Goal: Information Seeking & Learning: Check status

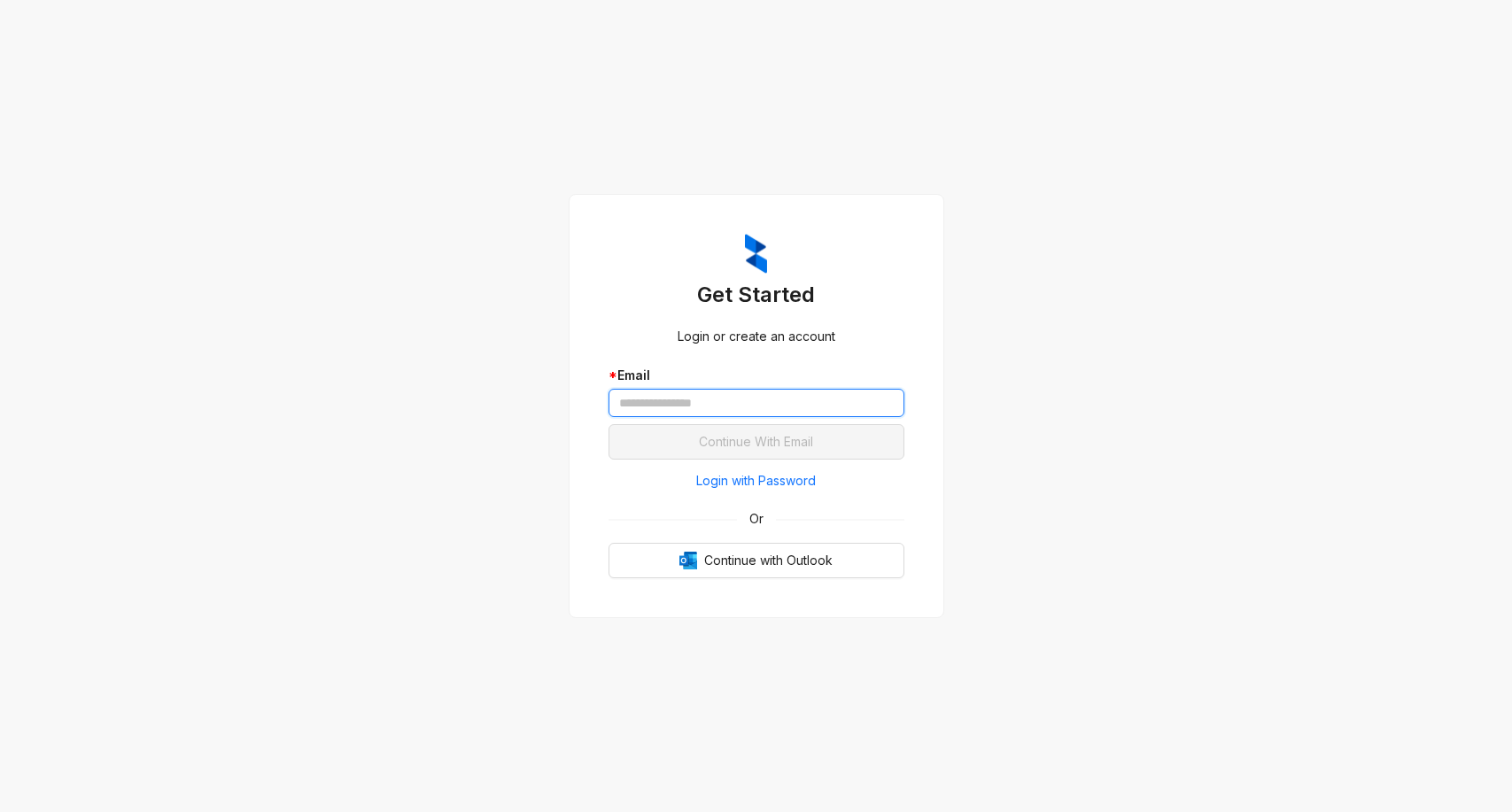
click at [725, 406] on input "text" at bounding box center [756, 403] width 296 height 28
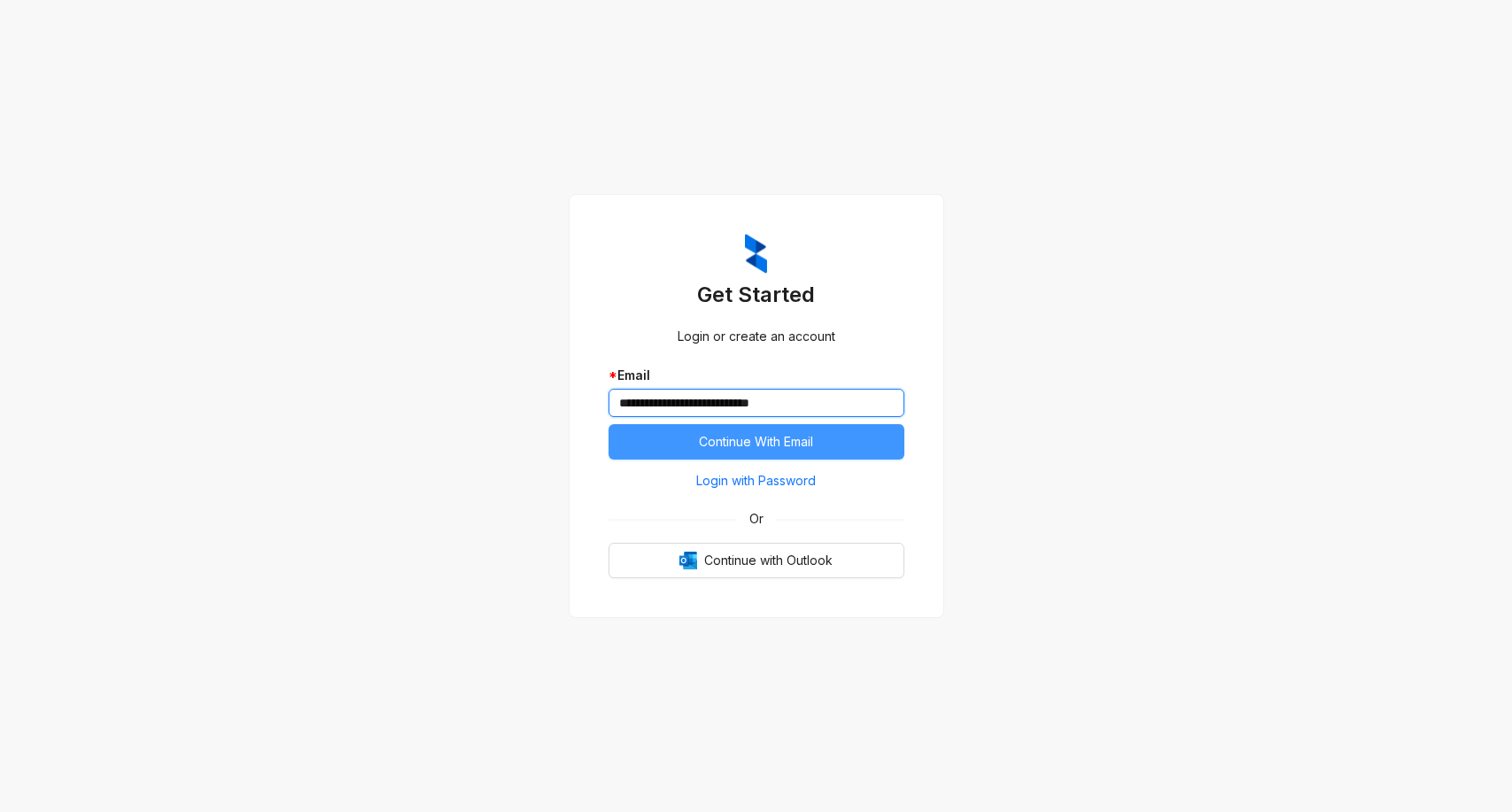
type input "**********"
click at [748, 442] on span "Continue With Email" at bounding box center [755, 441] width 114 height 20
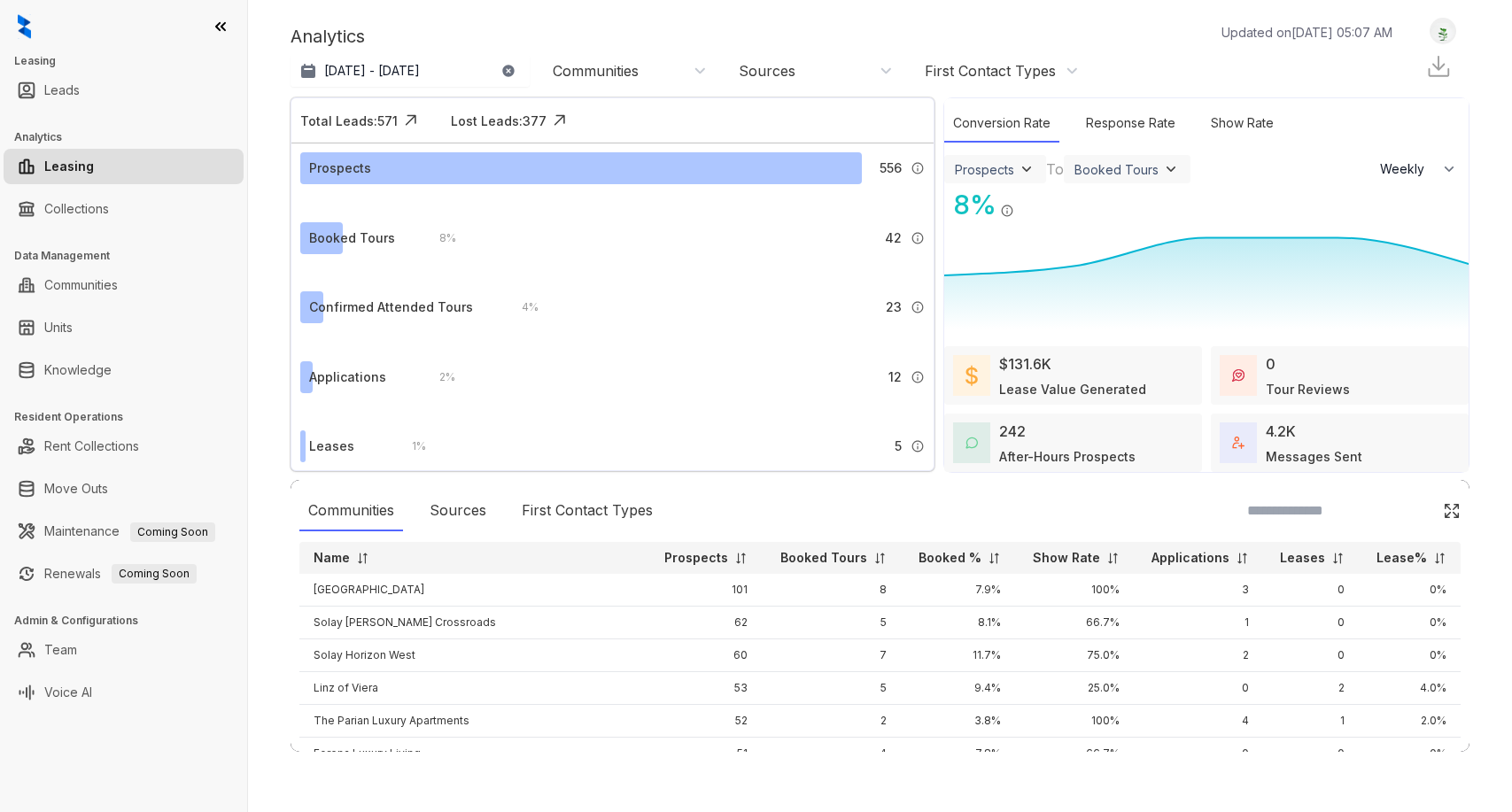
select select "******"
click at [374, 62] on p "[DATE] - [DATE]" at bounding box center [372, 71] width 96 height 18
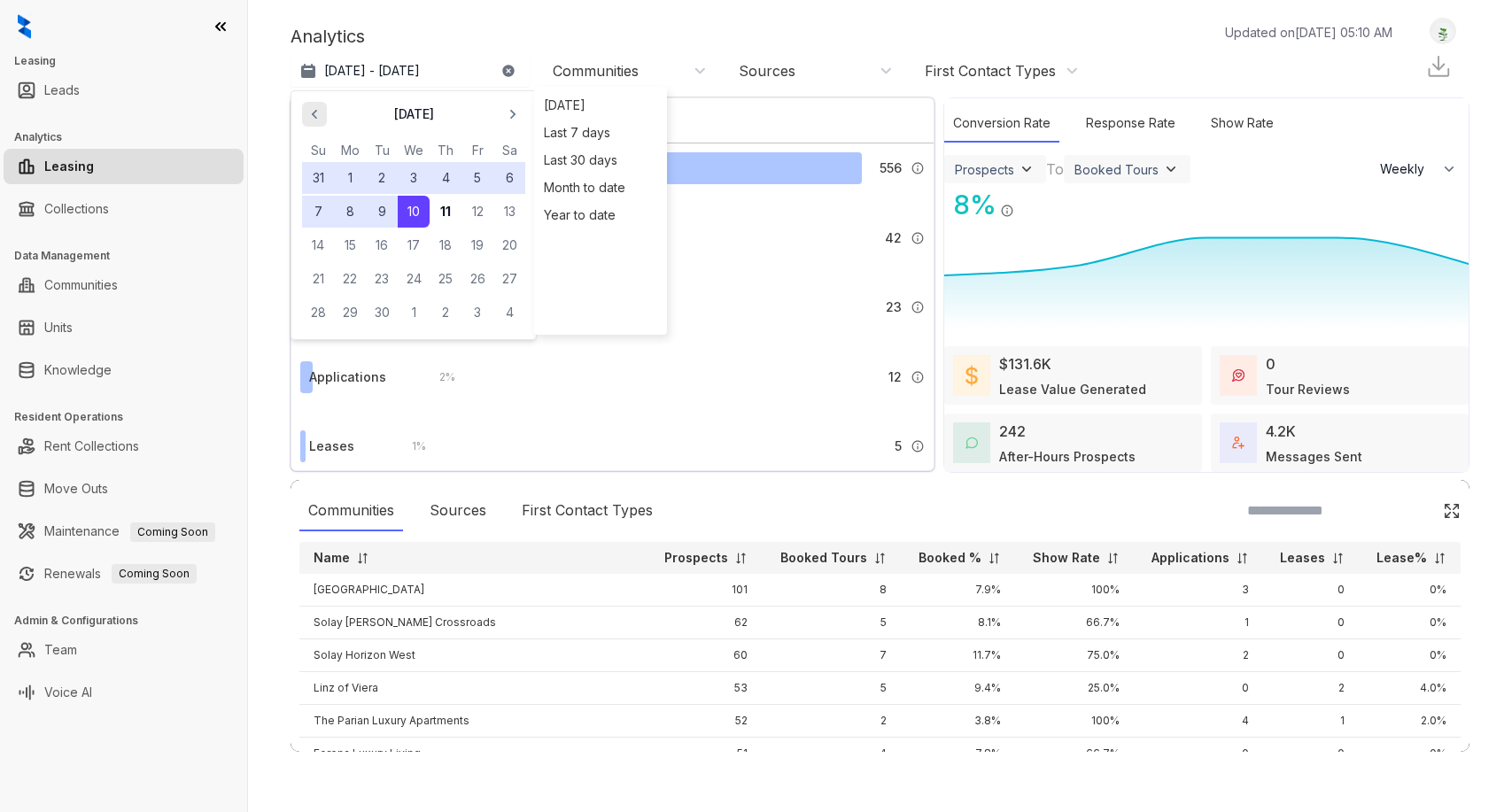
click at [312, 110] on icon "button" at bounding box center [314, 114] width 18 height 18
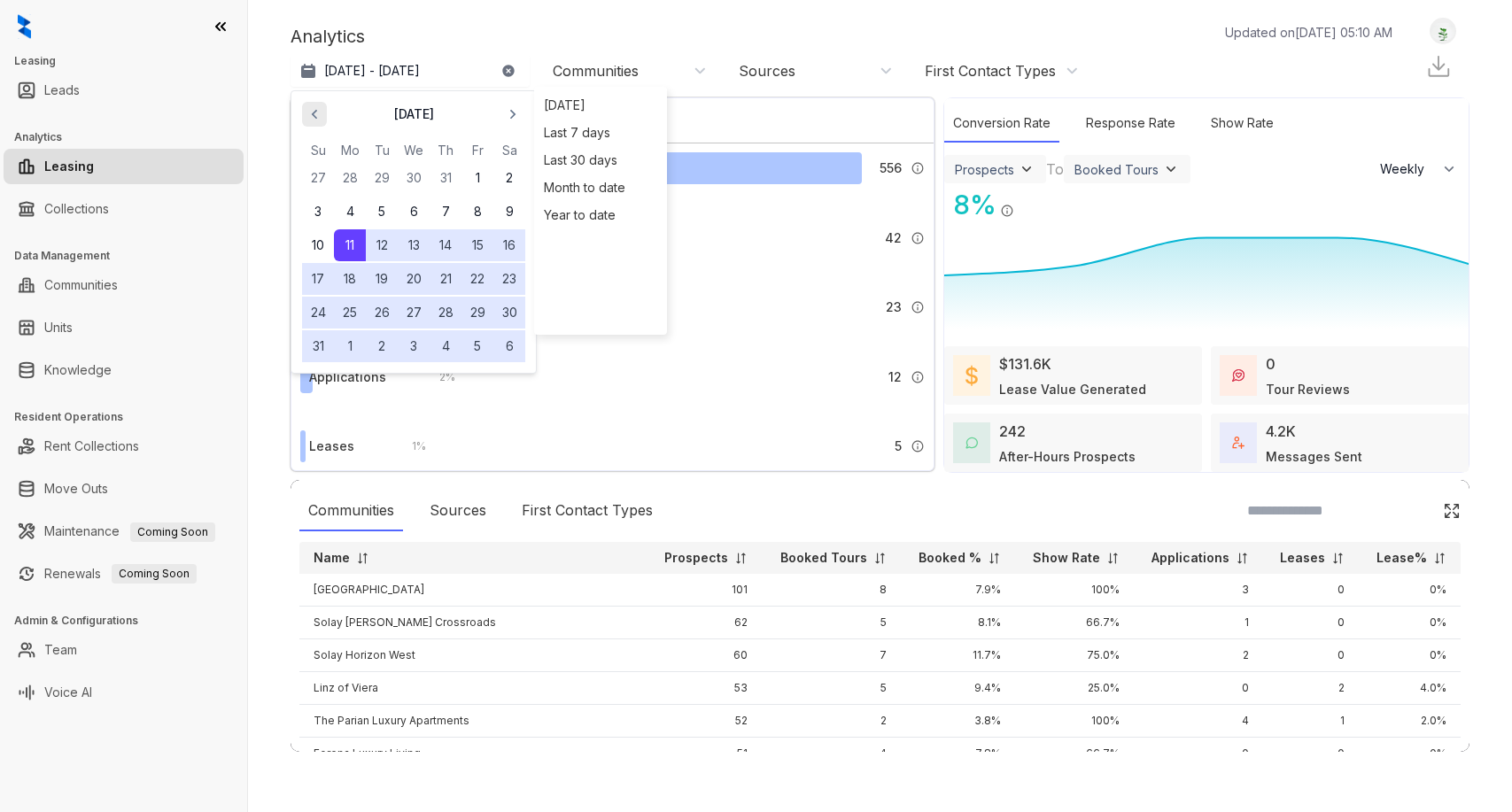
click at [312, 110] on icon "button" at bounding box center [314, 114] width 18 height 18
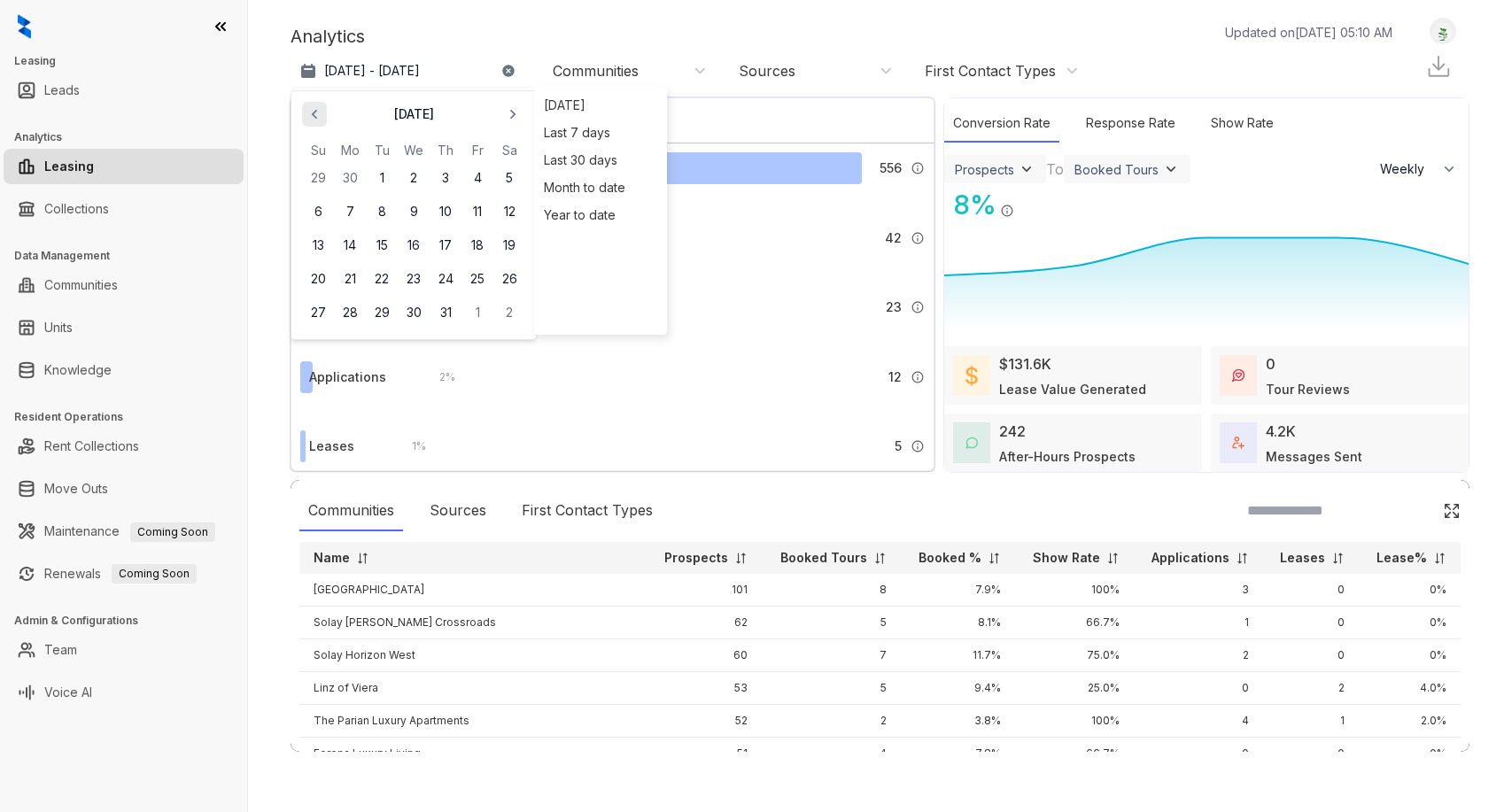
click at [312, 110] on icon "button" at bounding box center [314, 114] width 18 height 18
click at [328, 173] on button "1" at bounding box center [318, 178] width 32 height 32
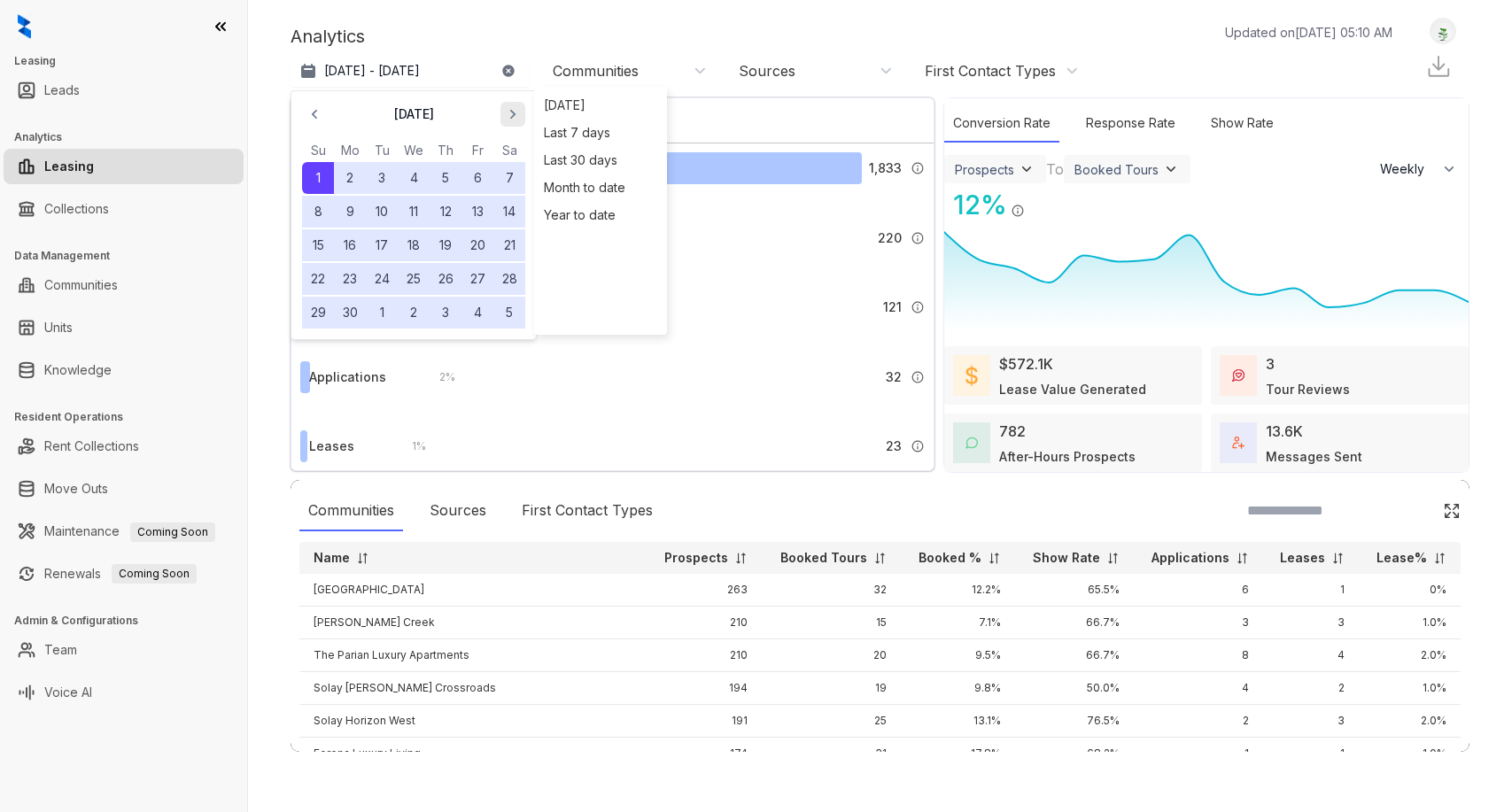
click at [511, 110] on icon "button" at bounding box center [513, 115] width 6 height 9
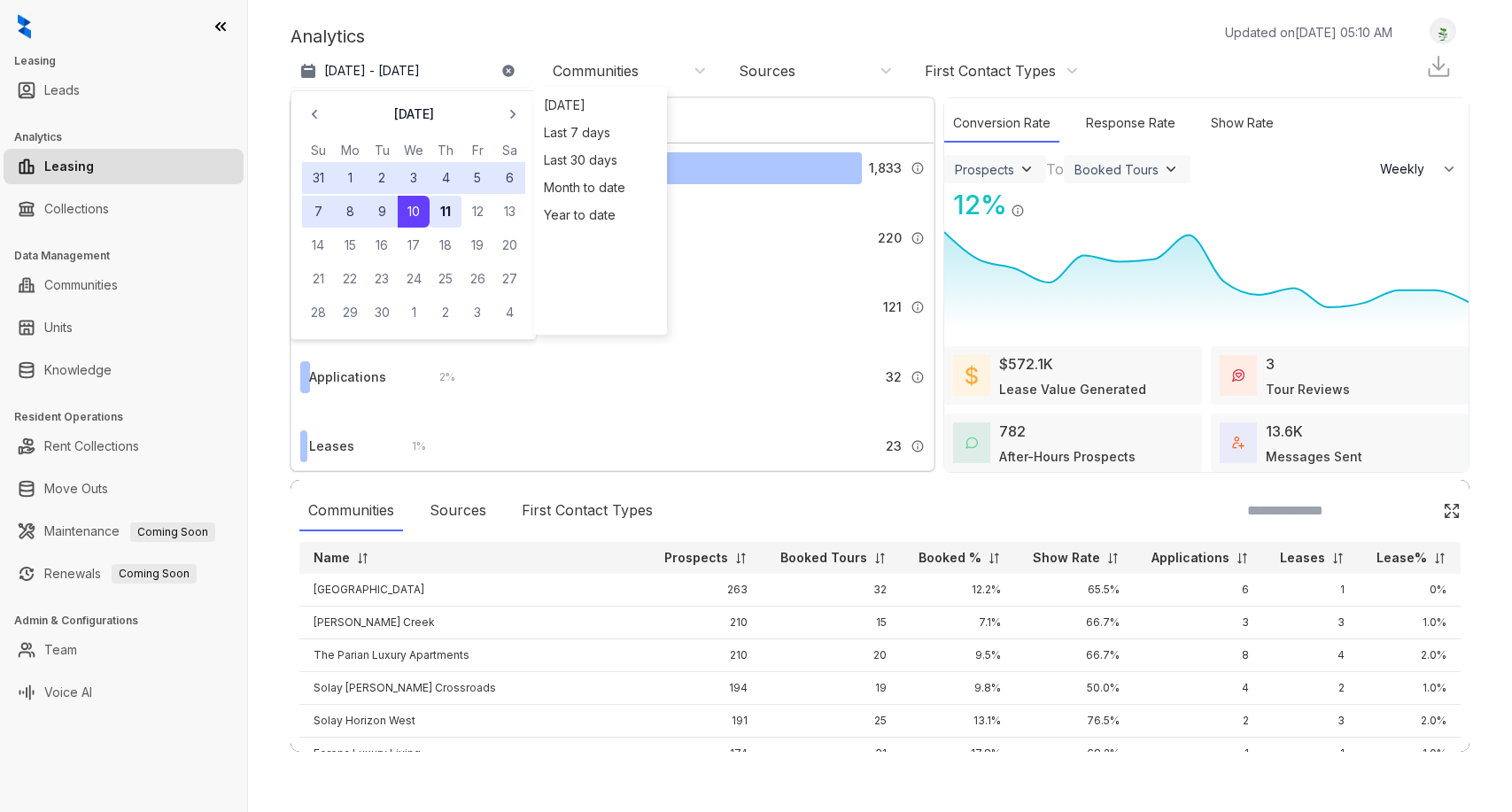
click at [445, 207] on button "11" at bounding box center [445, 212] width 32 height 32
click at [675, 18] on div "Analytics Updated on [DATE] 05:10 AM Jun 1, 2025 - [DATE] [DATE] Su Mo Tu We Th…" at bounding box center [880, 53] width 1179 height 71
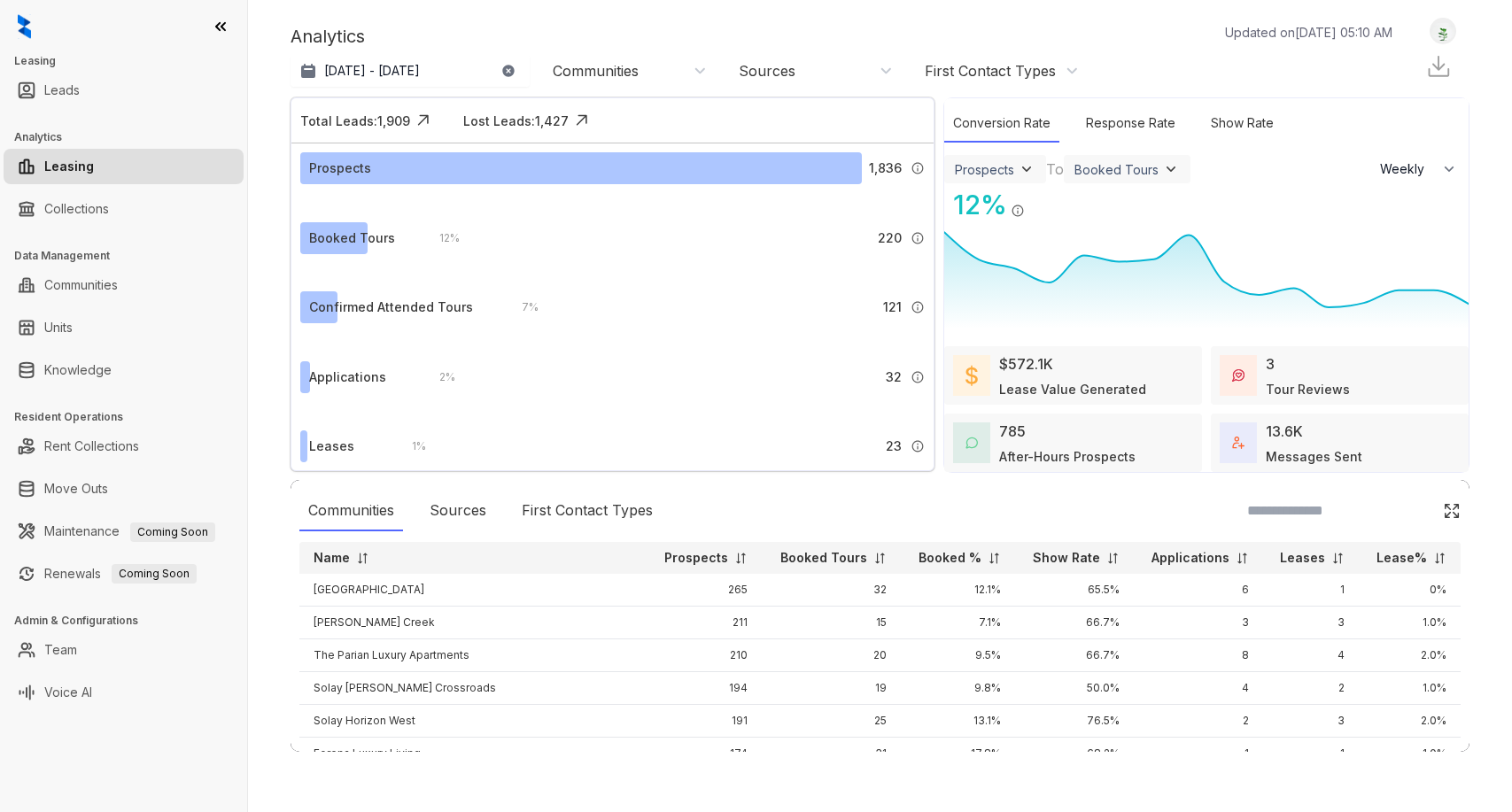
click at [635, 55] on div "[DATE] - [DATE] [DATE] Last 7 days Last 30 days Month to date Year to date Comm…" at bounding box center [689, 71] width 797 height 36
click at [635, 62] on div "Communities" at bounding box center [595, 71] width 86 height 20
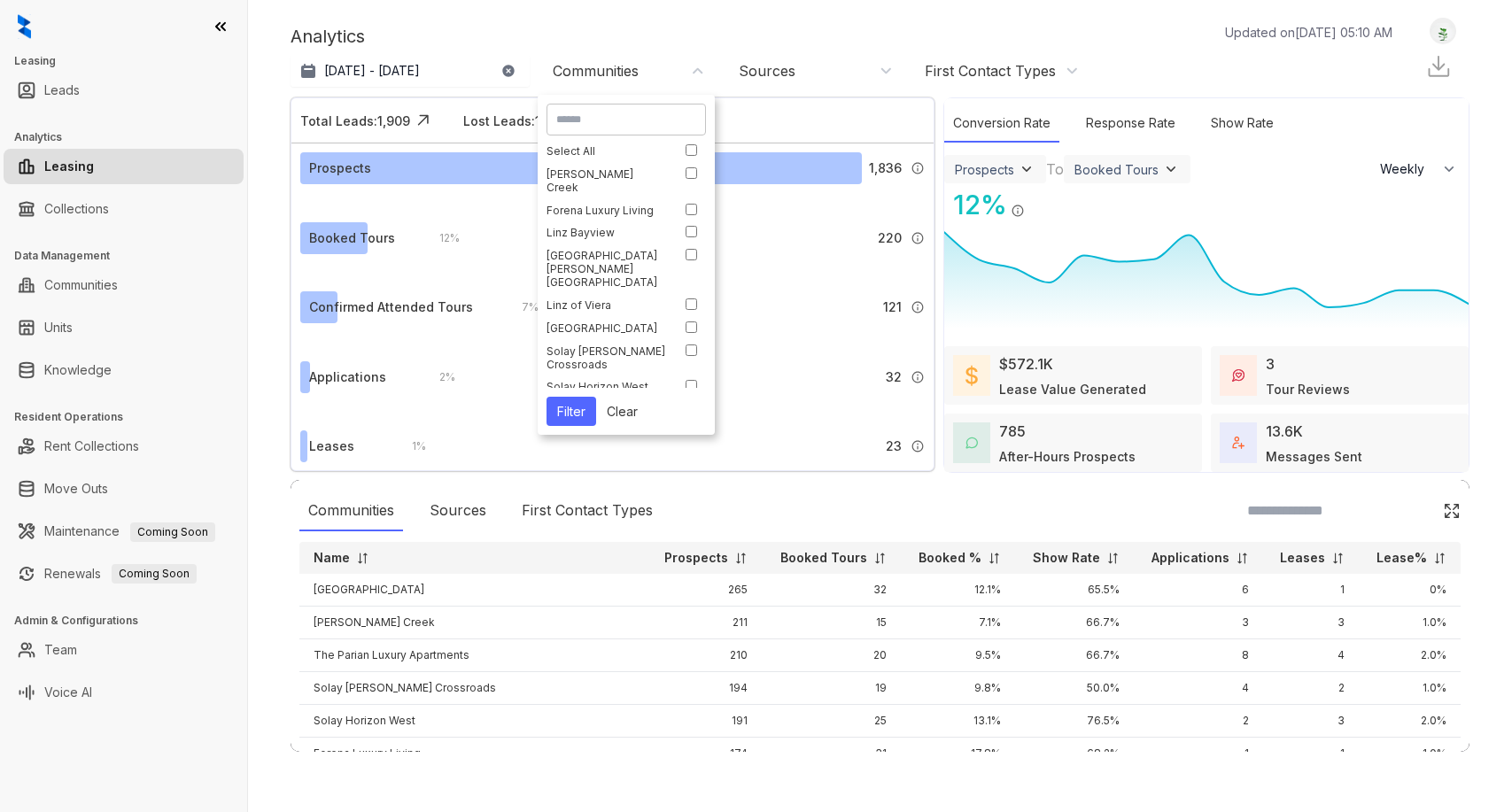
click at [684, 226] on div "Linz Bayview" at bounding box center [621, 232] width 151 height 13
click at [579, 410] on button "Filter" at bounding box center [571, 410] width 50 height 29
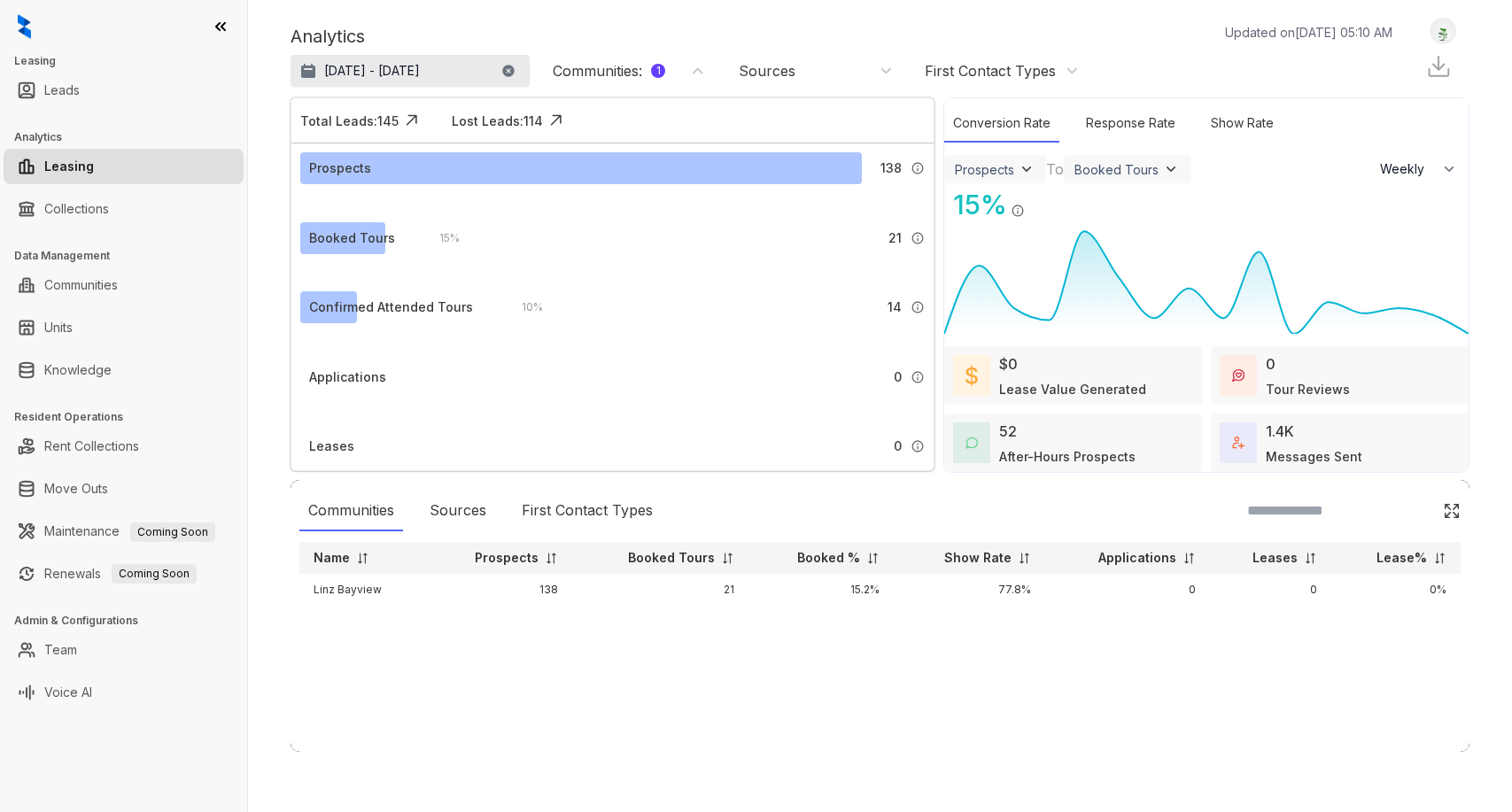
click at [389, 81] on button "[DATE] - [DATE]" at bounding box center [410, 71] width 239 height 32
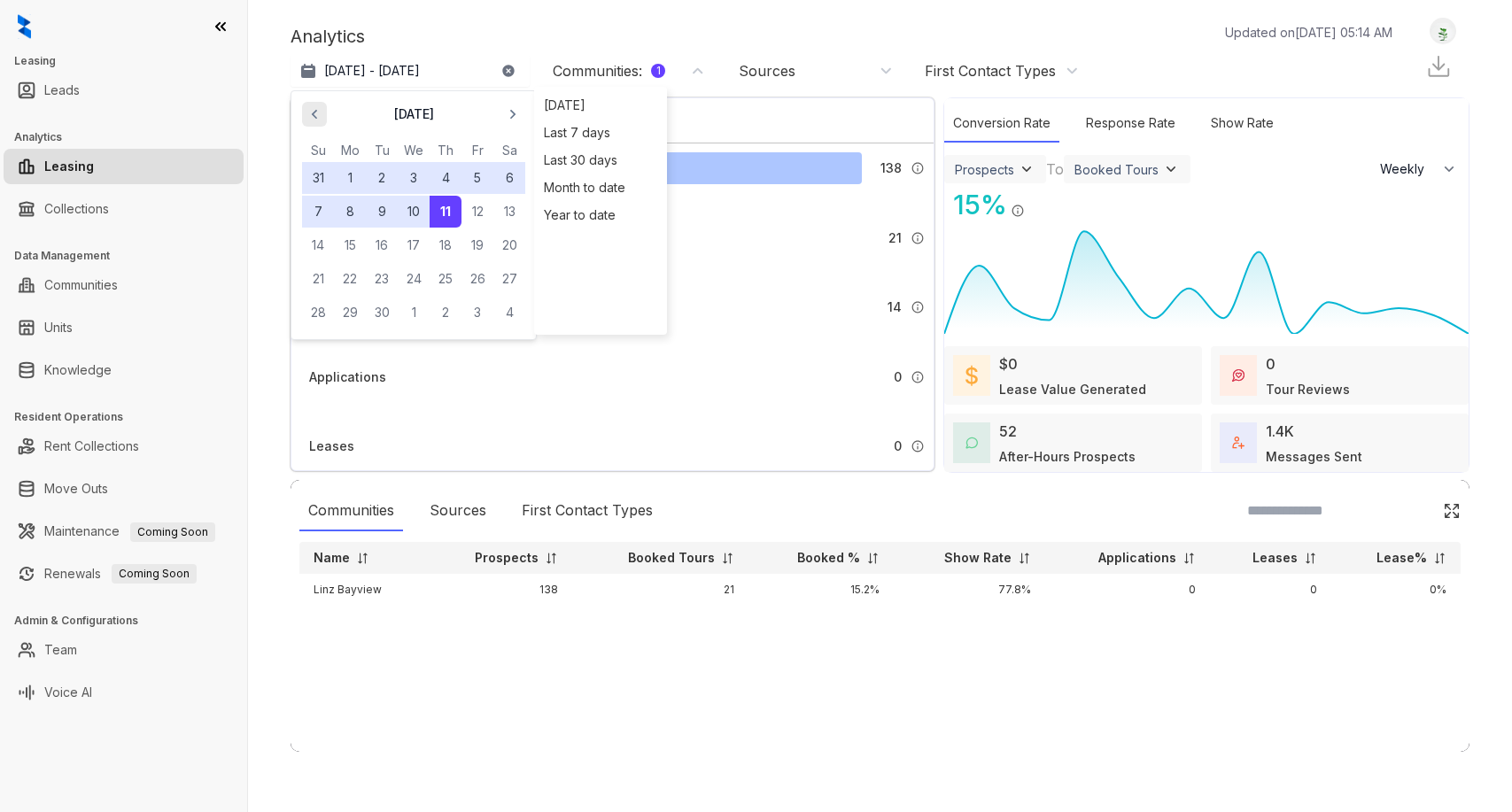
click at [317, 123] on span "button" at bounding box center [314, 114] width 28 height 28
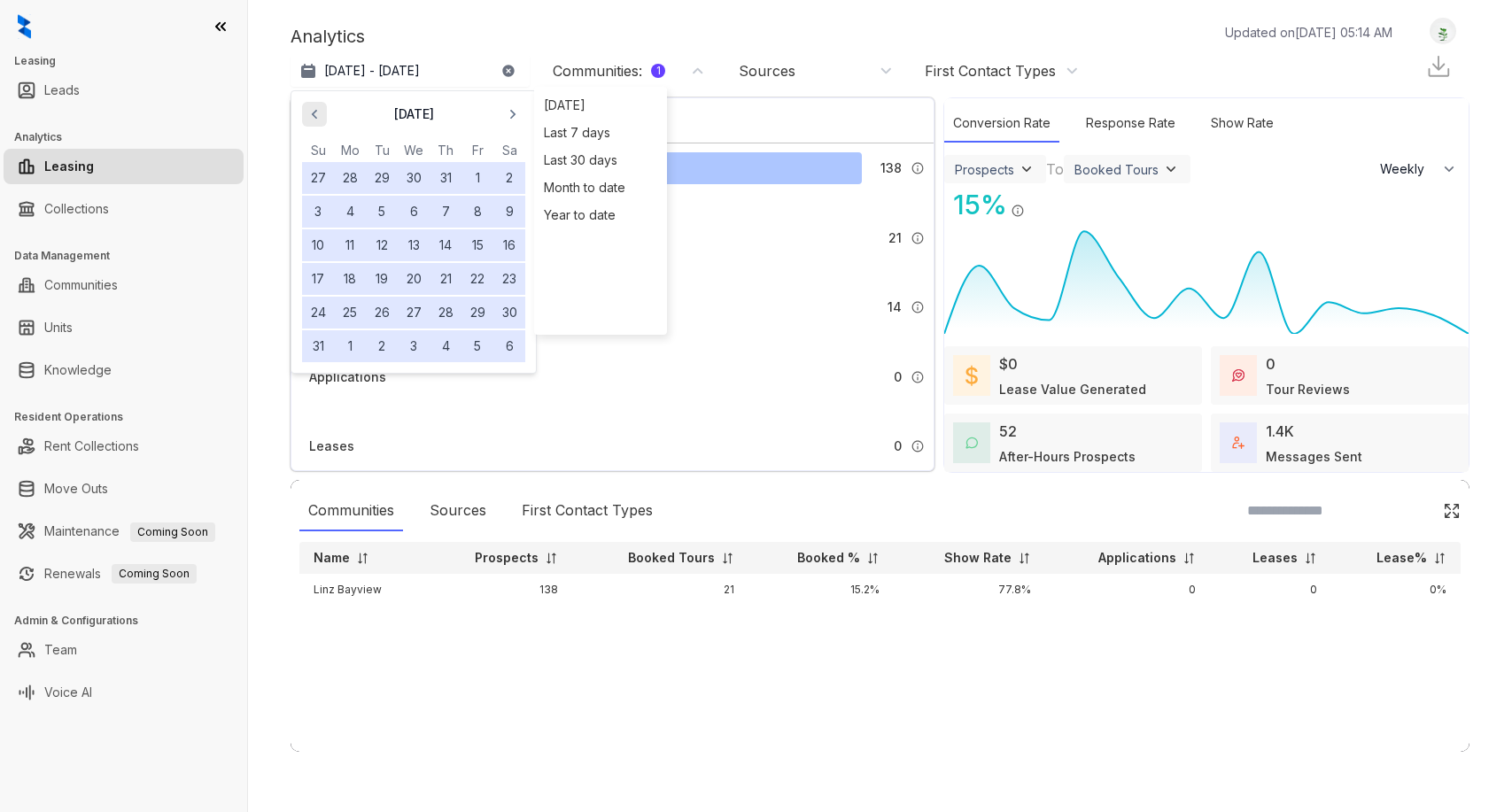
click at [317, 123] on span "button" at bounding box center [314, 114] width 28 height 28
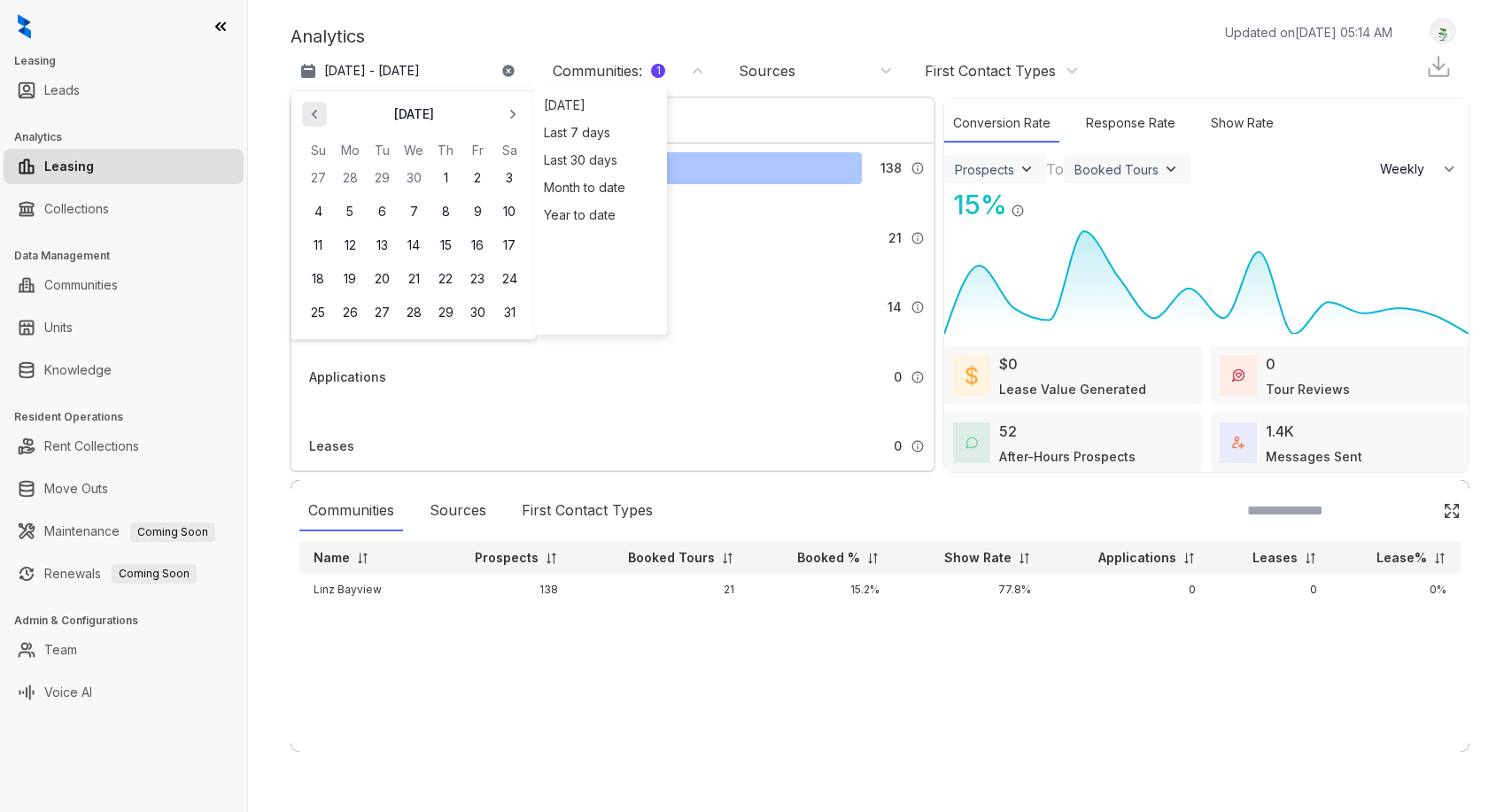
click at [317, 123] on span "button" at bounding box center [314, 114] width 28 height 28
click at [320, 113] on icon "button" at bounding box center [314, 114] width 18 height 18
click at [317, 113] on icon "button" at bounding box center [314, 114] width 18 height 18
click at [443, 243] on button "13" at bounding box center [445, 246] width 32 height 32
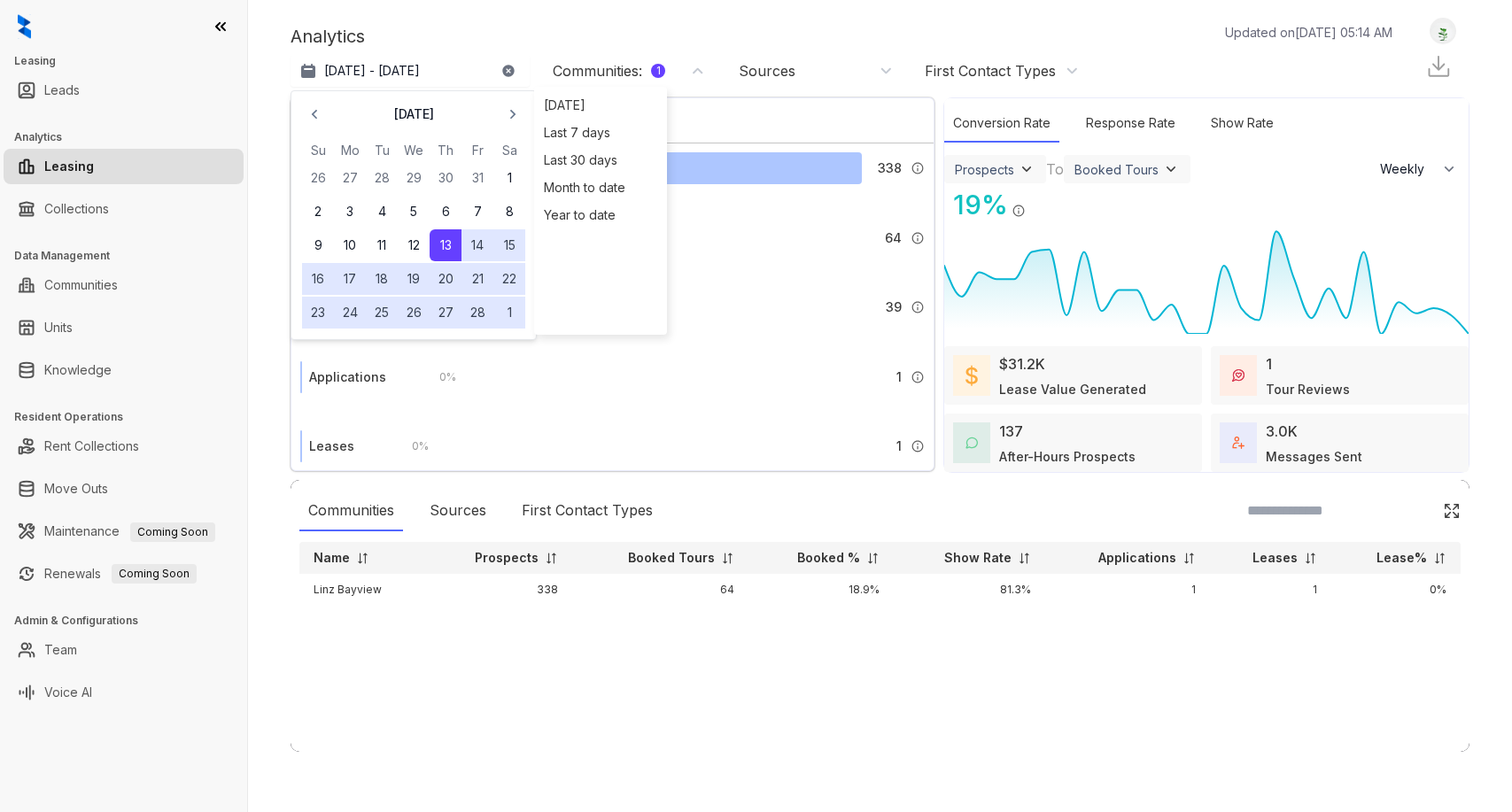
click at [532, 38] on div "Analytics Updated on [DATE] 05:14 AM" at bounding box center [850, 36] width 1119 height 26
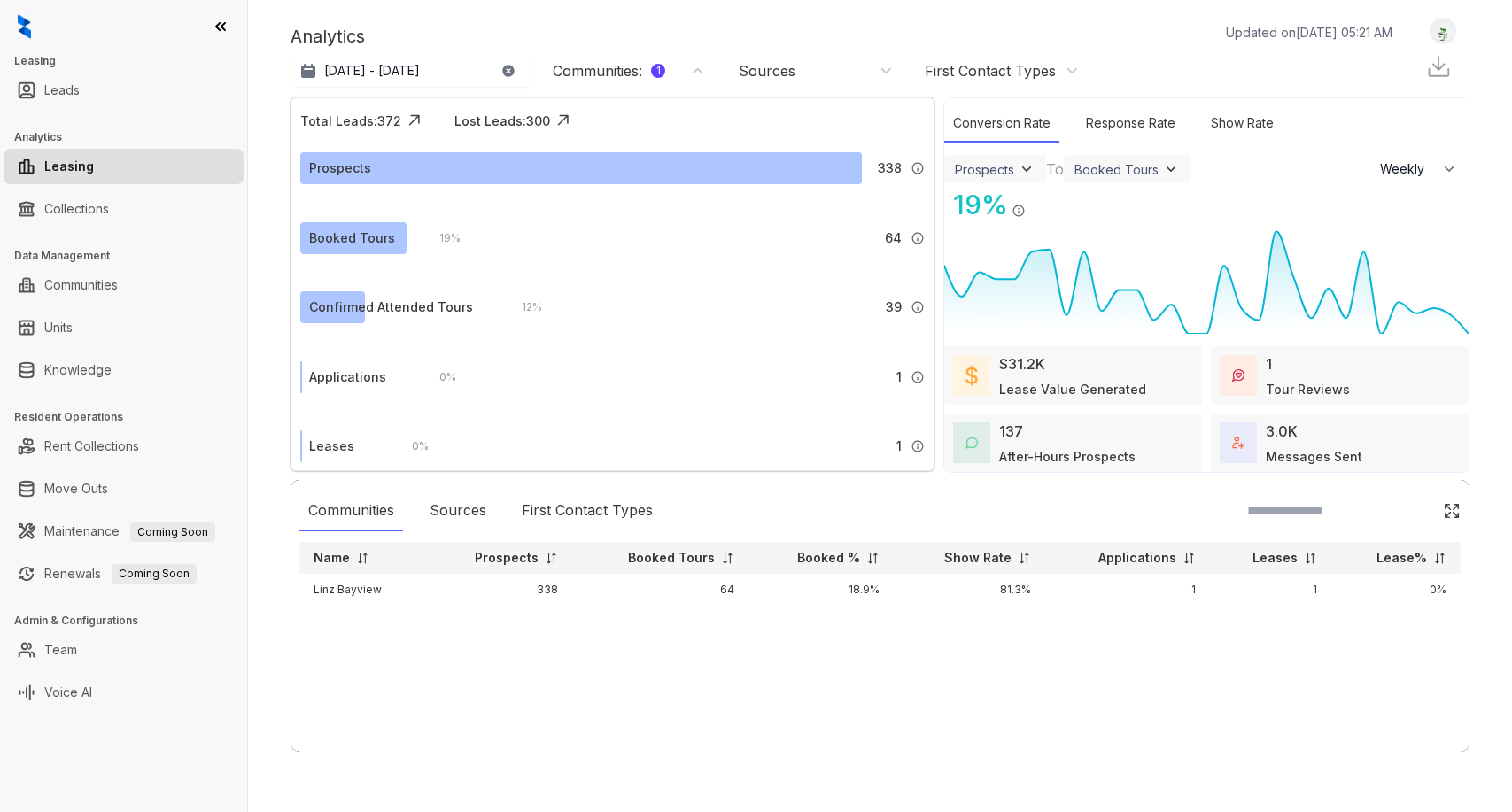
click at [593, 77] on div "Communities : 1" at bounding box center [608, 71] width 112 height 20
click at [608, 72] on div "Communities : 1" at bounding box center [608, 71] width 112 height 20
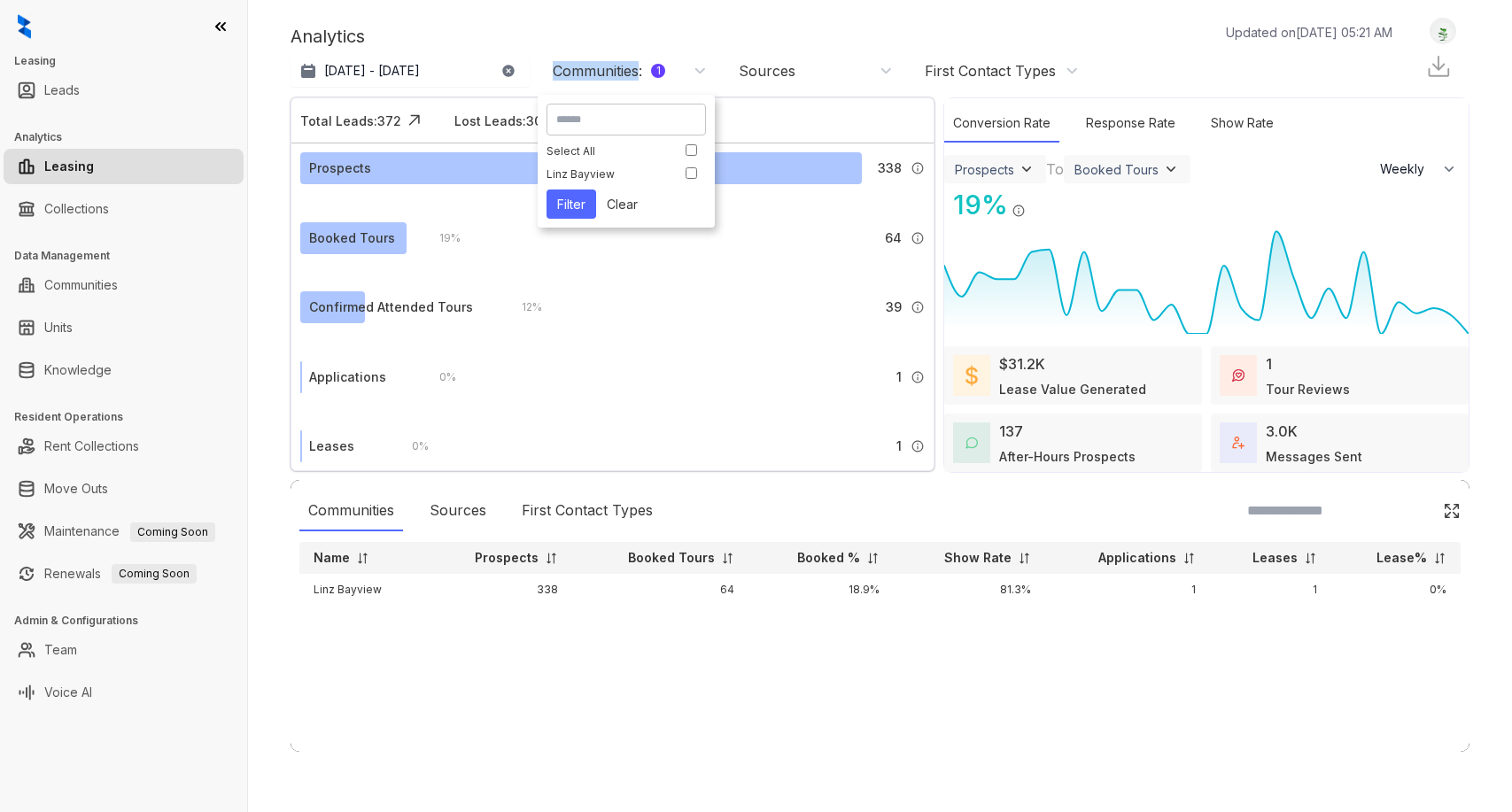
click at [635, 200] on button "Clear" at bounding box center [622, 203] width 53 height 29
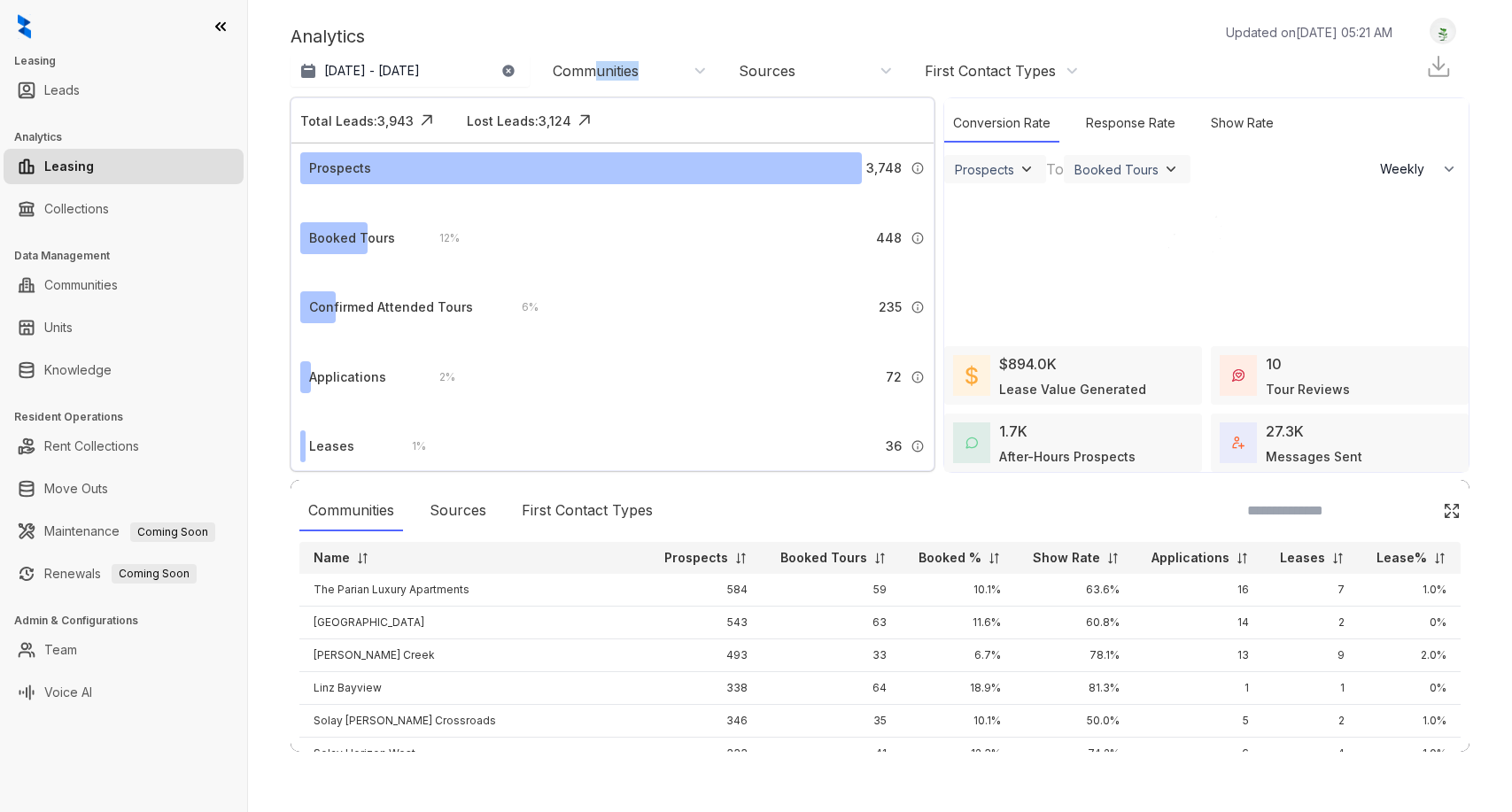
click at [594, 75] on div "Communities" at bounding box center [595, 71] width 86 height 20
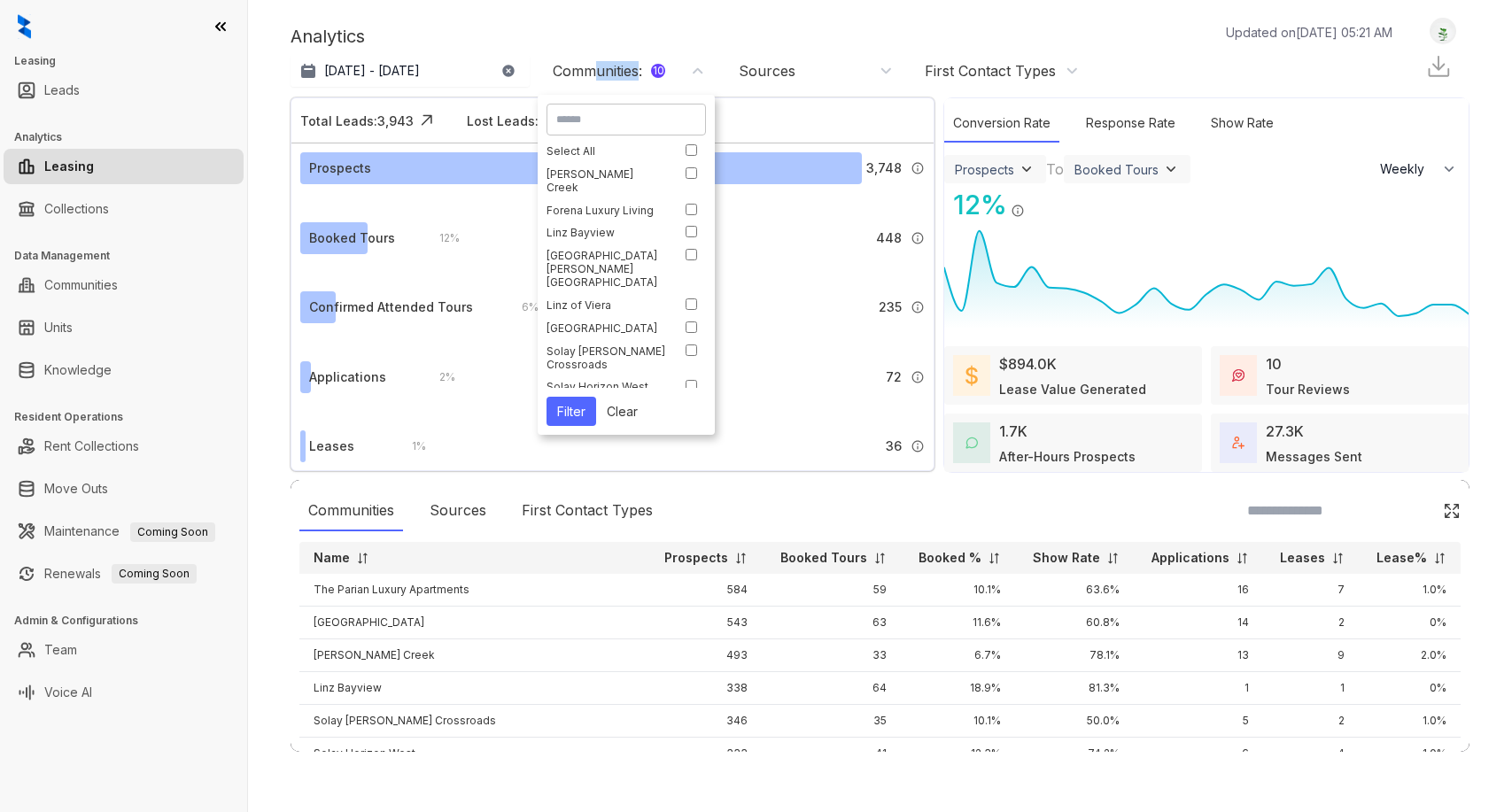
click at [568, 401] on button "Filter" at bounding box center [571, 410] width 50 height 29
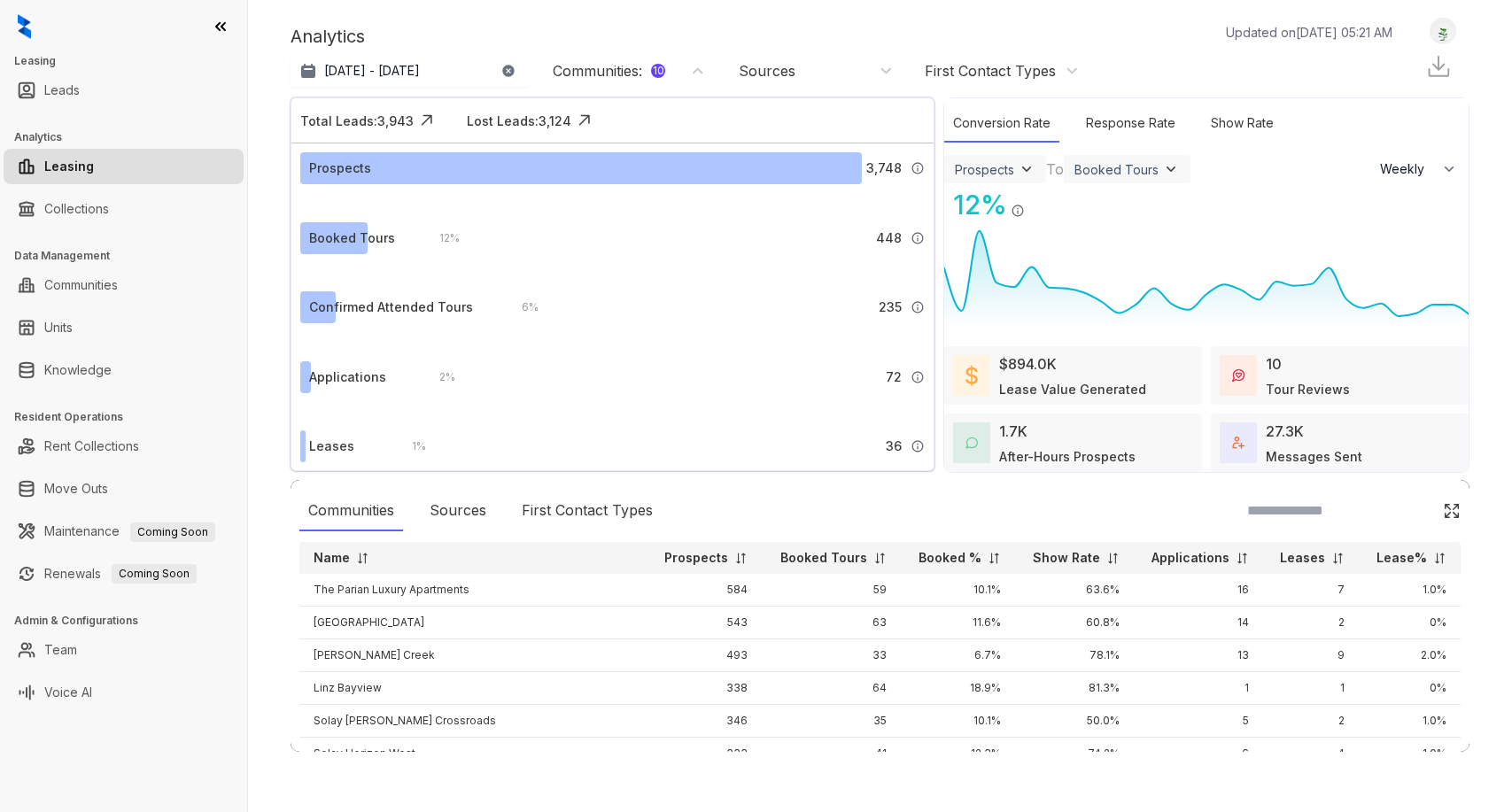
click at [919, 561] on p "Booked %" at bounding box center [950, 557] width 63 height 18
